Goal: Check status: Check status

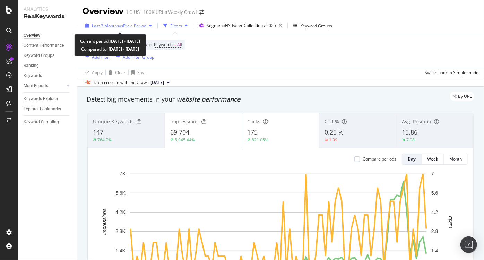
click at [122, 28] on span "vs Prev. Period" at bounding box center [132, 26] width 27 height 6
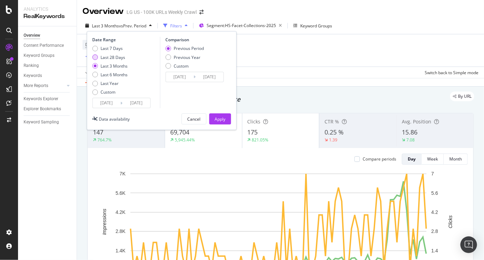
click at [99, 56] on div "Last 28 Days" at bounding box center [109, 57] width 35 height 6
type input "[DATE]"
click at [214, 117] on button "Apply" at bounding box center [220, 118] width 22 height 11
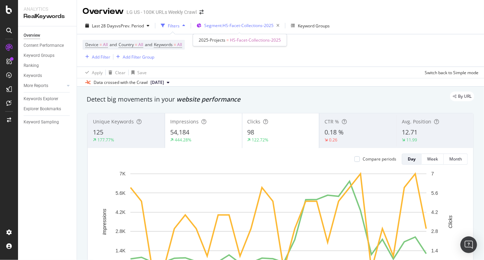
click at [247, 24] on span "Segment: HS-Facet-Collections-2025" at bounding box center [238, 26] width 69 height 6
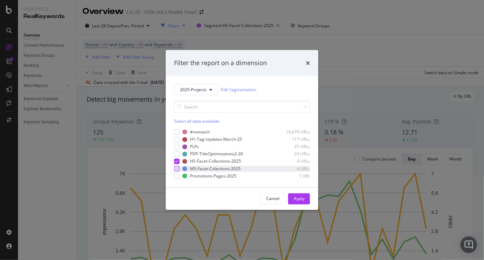
click at [175, 170] on div "modal" at bounding box center [177, 169] width 6 height 6
click at [294, 199] on div "Apply" at bounding box center [299, 199] width 11 height 6
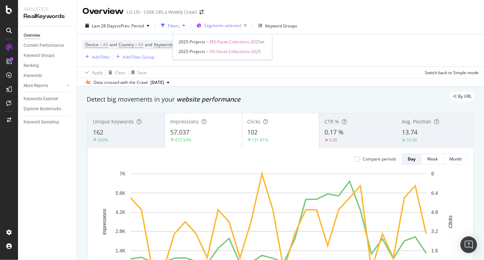
click at [215, 21] on div "Segments selected" at bounding box center [226, 26] width 45 height 10
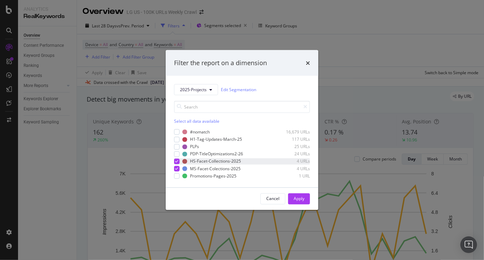
click at [176, 161] on icon "modal" at bounding box center [176, 161] width 3 height 3
click at [294, 199] on div "Apply" at bounding box center [299, 199] width 11 height 6
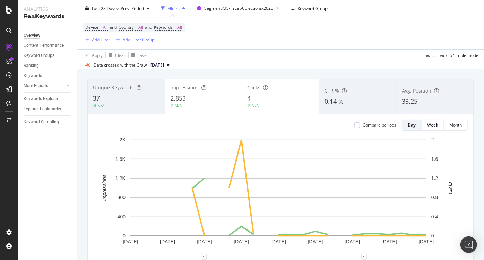
scroll to position [34, 0]
click at [369, 33] on div "Device = All and Country = All and Keywords = All Add Filter Add Filter Group" at bounding box center [280, 33] width 396 height 32
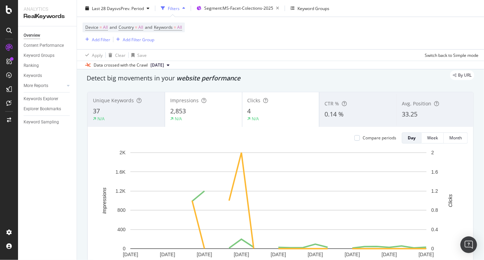
scroll to position [0, 0]
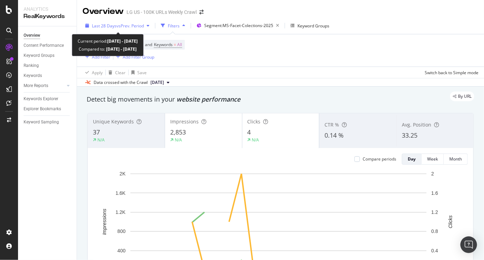
click at [108, 26] on span "Last 28 Days" at bounding box center [104, 26] width 25 height 6
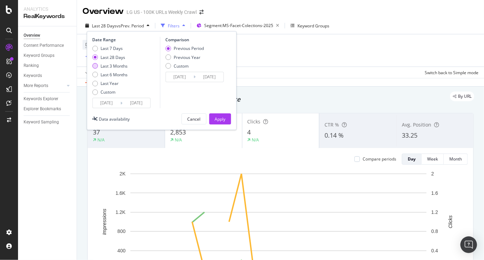
click at [98, 66] on div "Last 3 Months" at bounding box center [109, 66] width 35 height 6
type input "[DATE]"
click at [213, 123] on button "Apply" at bounding box center [220, 118] width 22 height 11
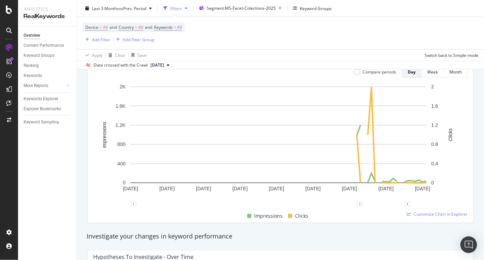
scroll to position [61, 0]
